Goal: Task Accomplishment & Management: Complete application form

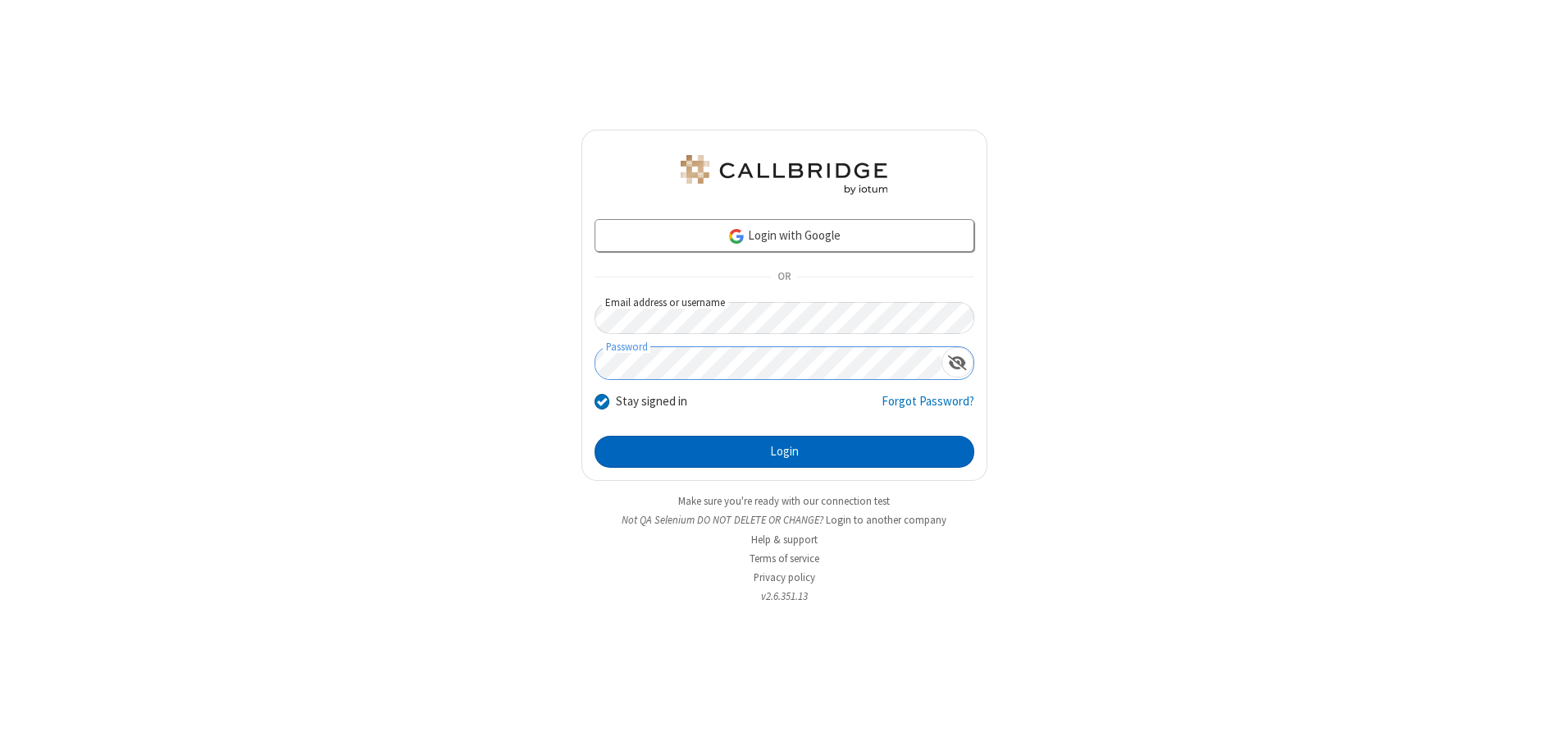
click at [784, 451] on button "Login" at bounding box center [784, 452] width 380 height 33
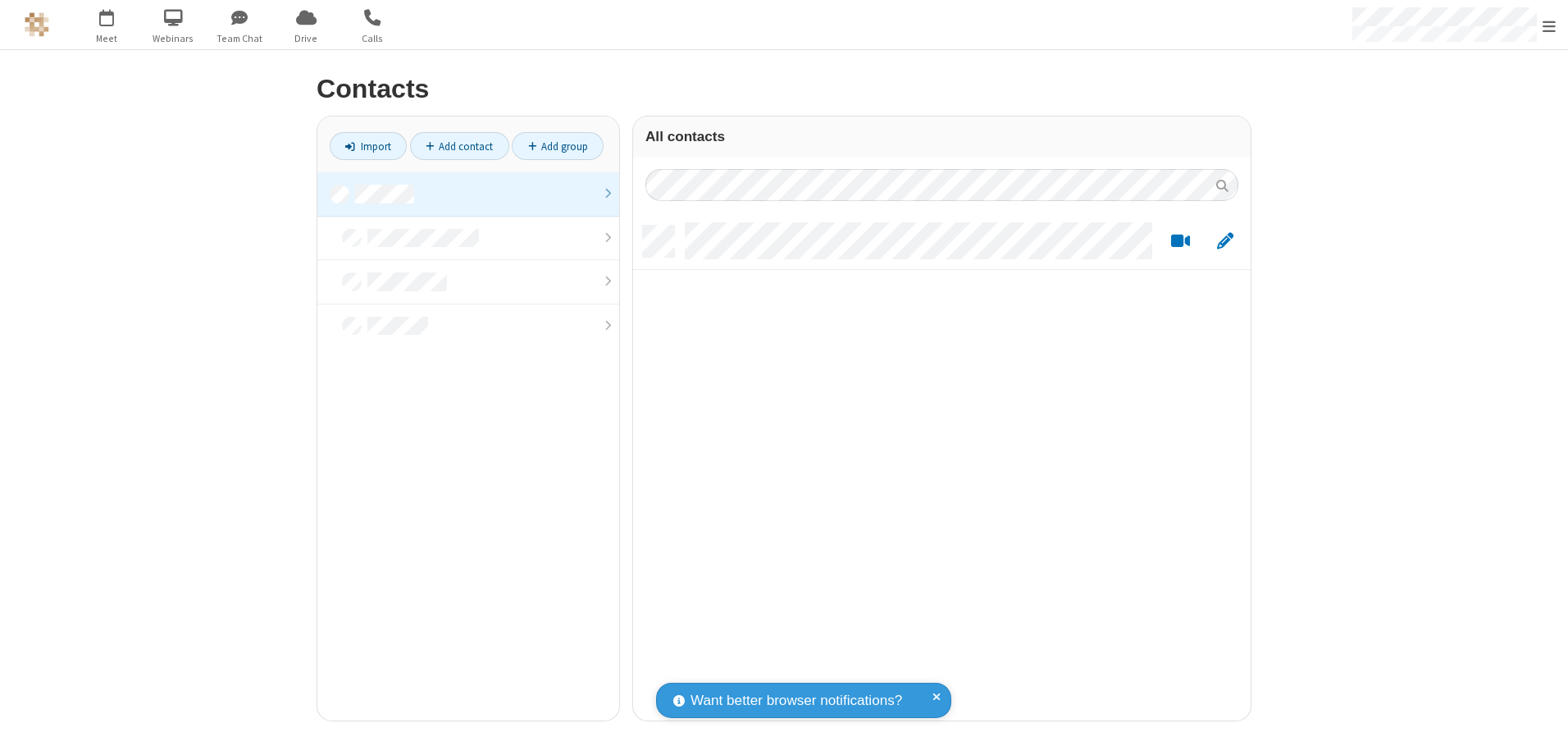
scroll to position [494, 605]
click at [468, 194] on link at bounding box center [468, 194] width 302 height 44
click at [459, 146] on link "Add contact" at bounding box center [460, 147] width 100 height 28
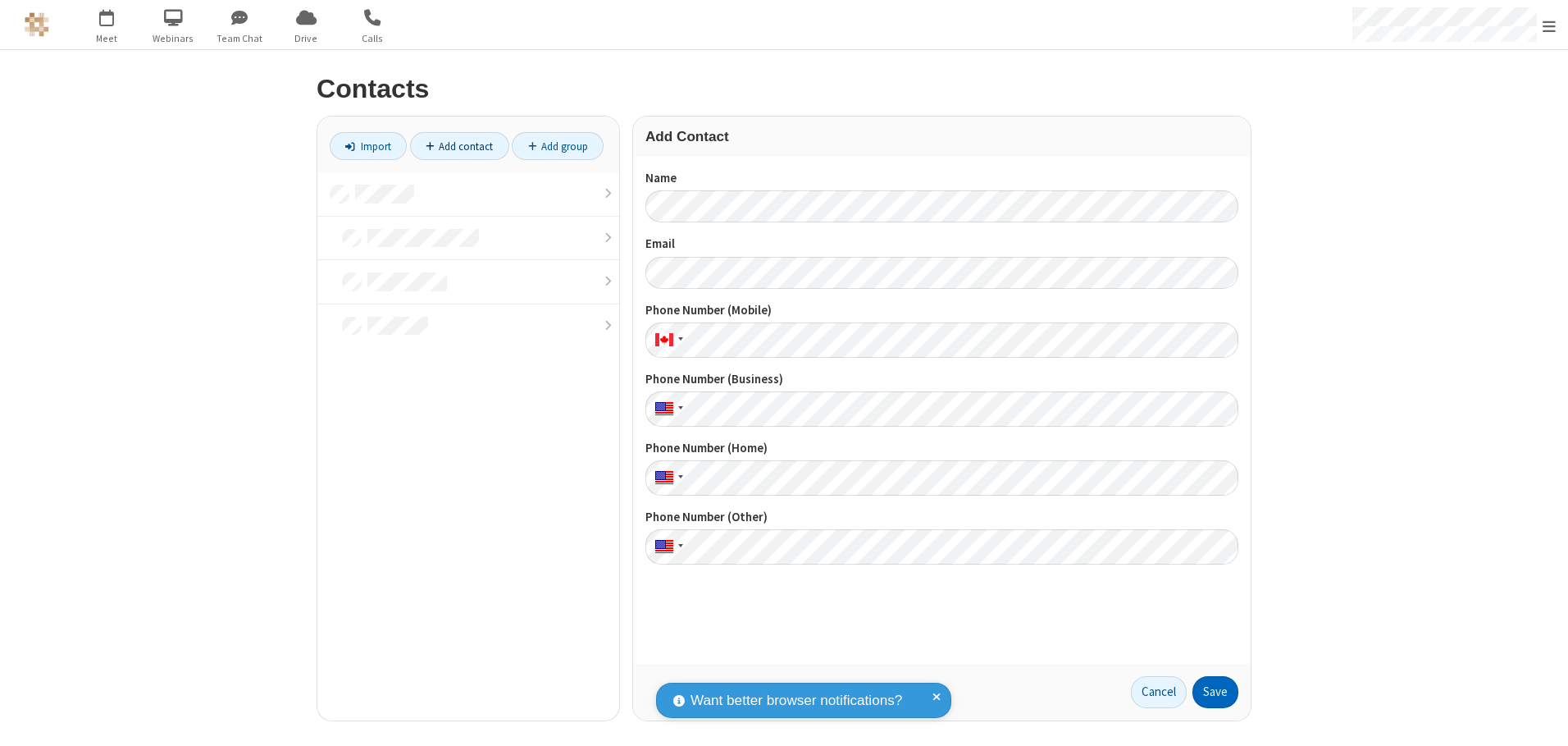
click at [1216, 692] on button "Save" at bounding box center [1215, 692] width 46 height 33
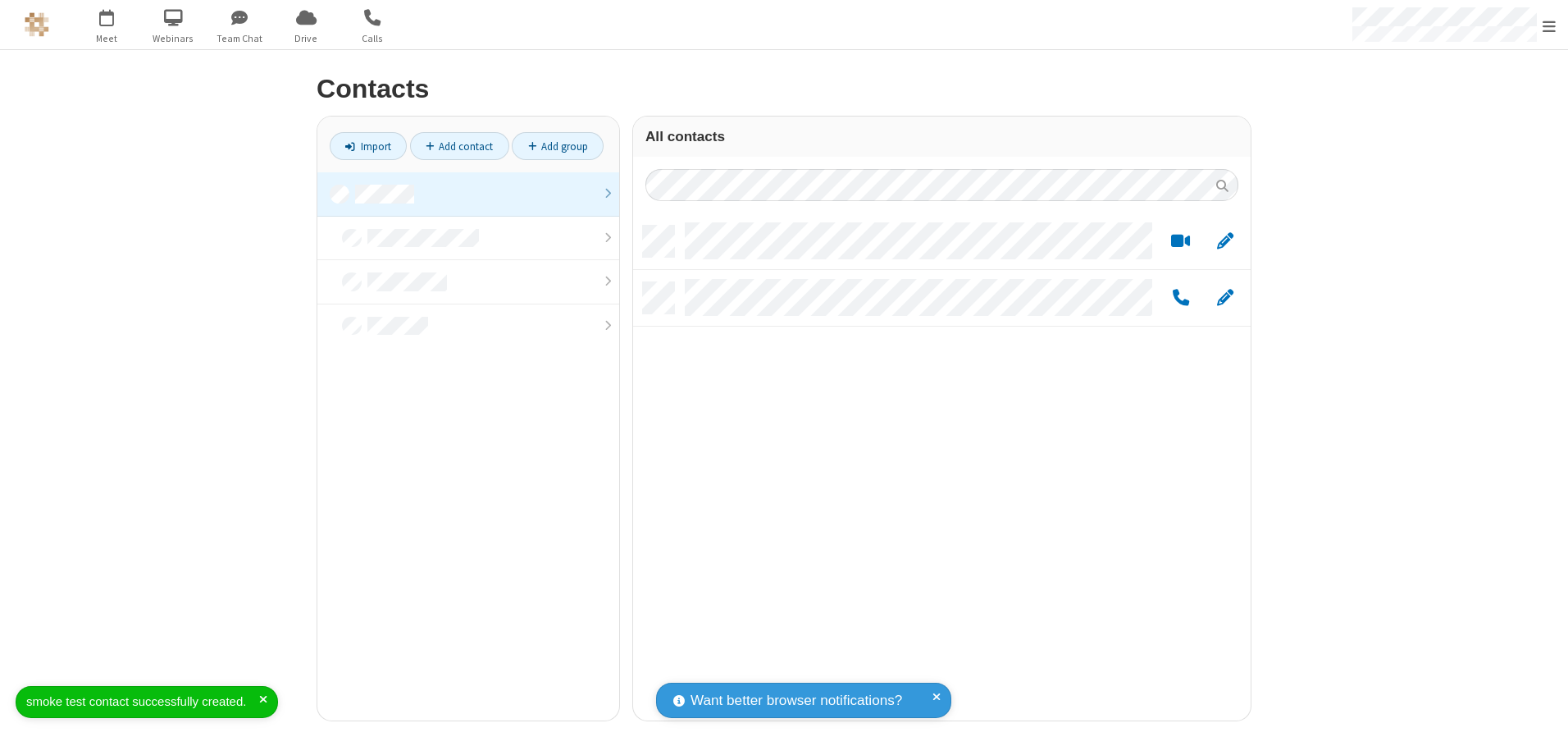
scroll to position [494, 605]
